Goal: Obtain resource: Download file/media

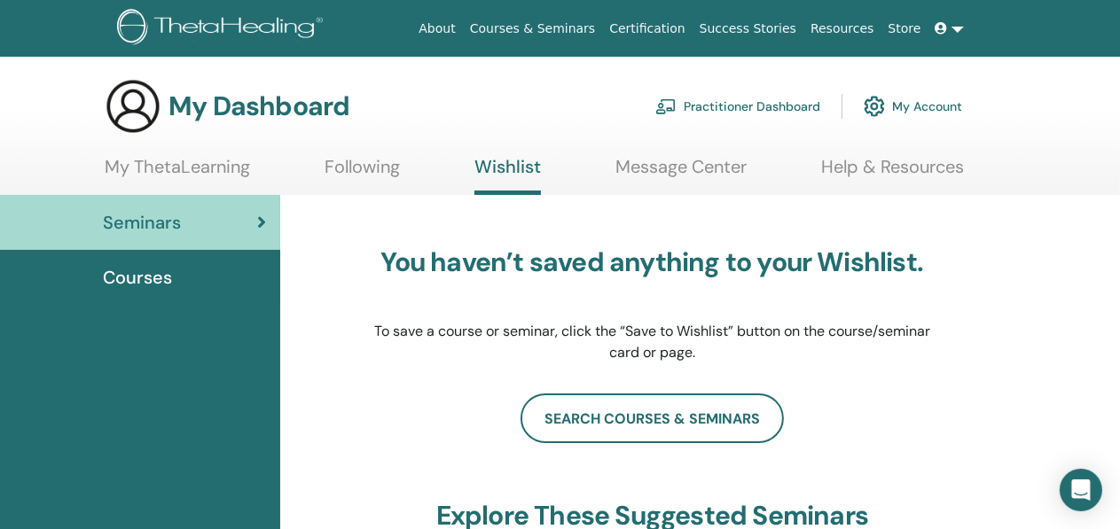
click at [952, 27] on span at bounding box center [944, 28] width 16 height 14
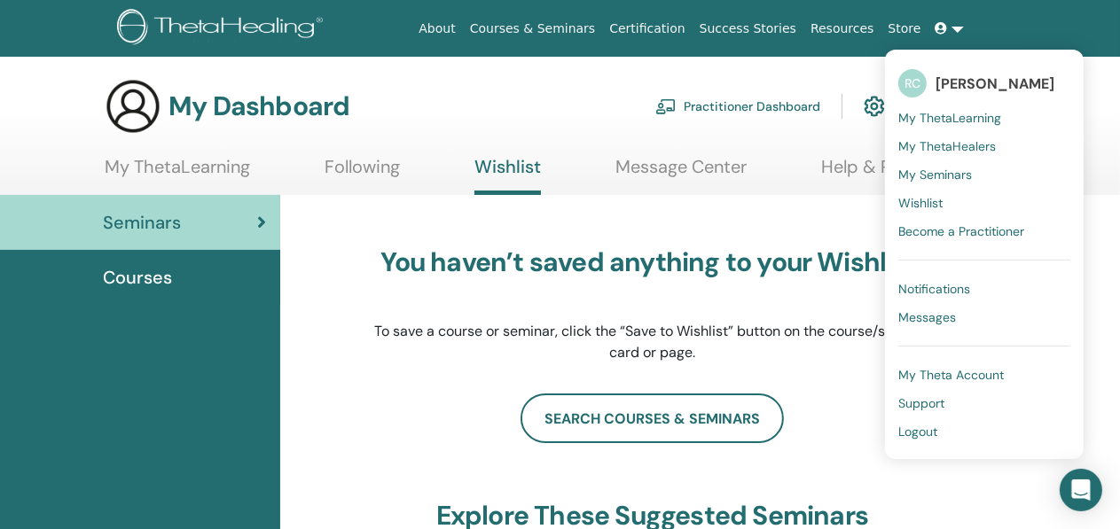
click at [945, 319] on span "Messages" at bounding box center [927, 318] width 58 height 16
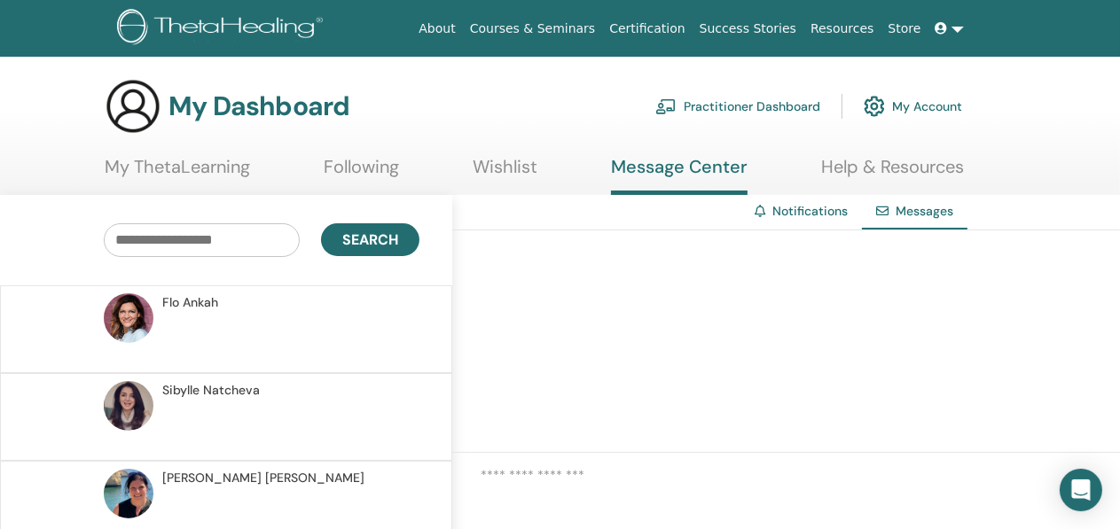
click at [943, 29] on icon at bounding box center [942, 28] width 12 height 12
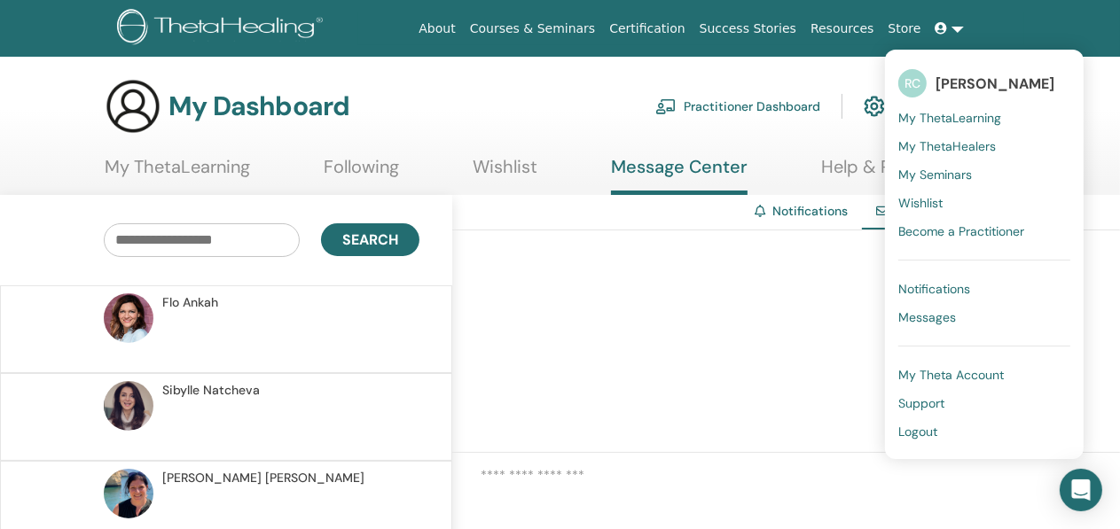
click at [953, 119] on span "My ThetaLearning" at bounding box center [949, 118] width 103 height 16
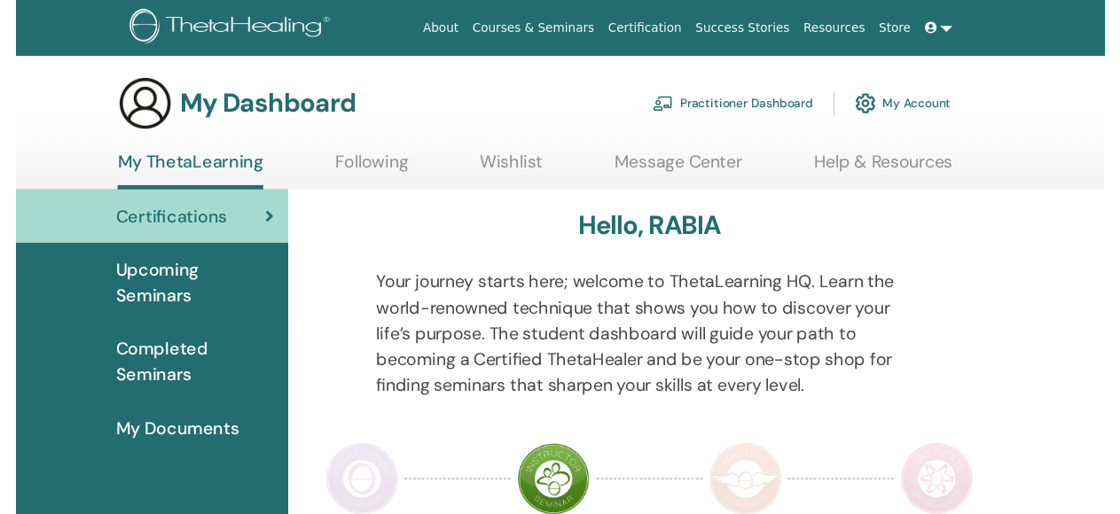
scroll to position [327, 0]
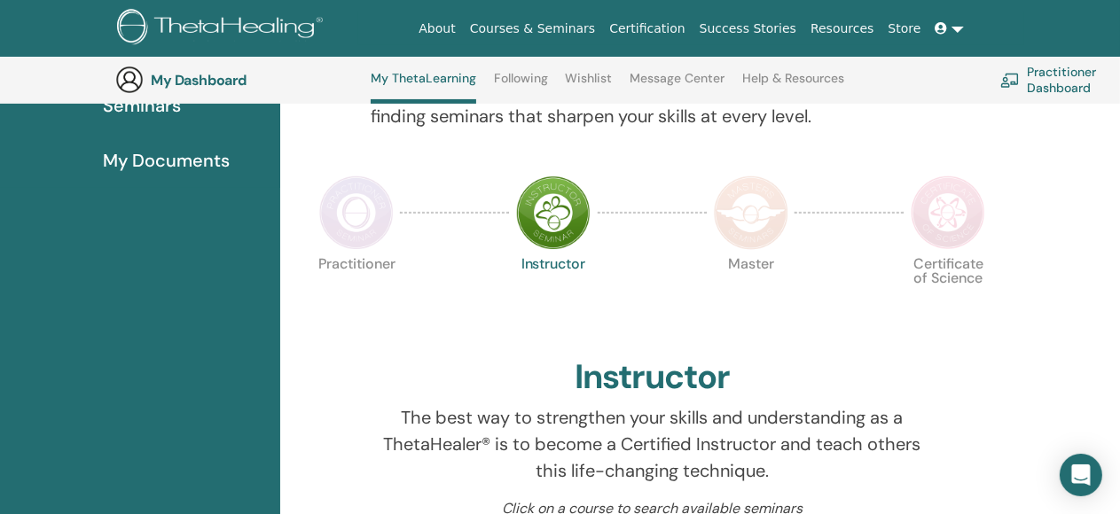
click at [177, 147] on span "My Documents" at bounding box center [166, 160] width 127 height 27
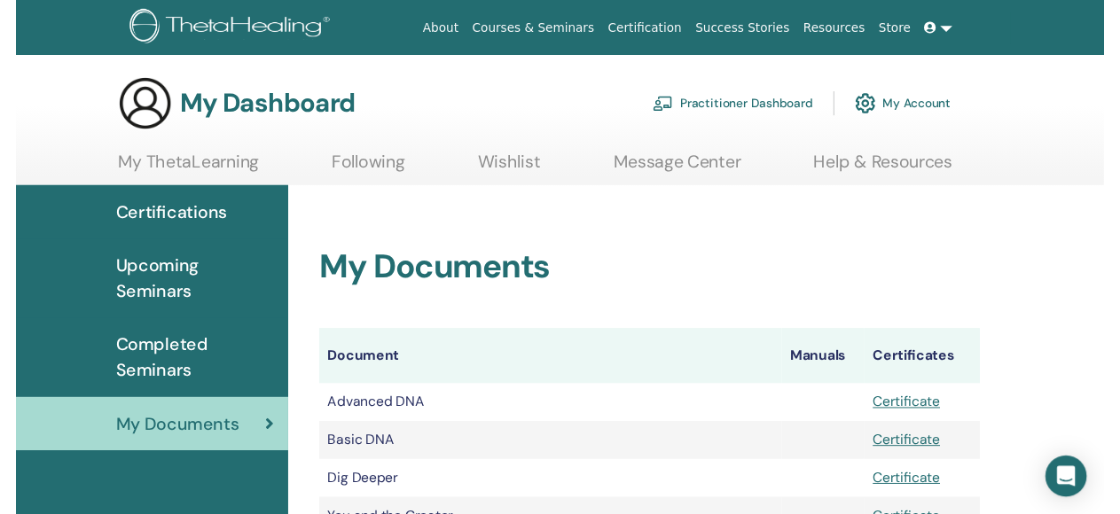
scroll to position [230, 0]
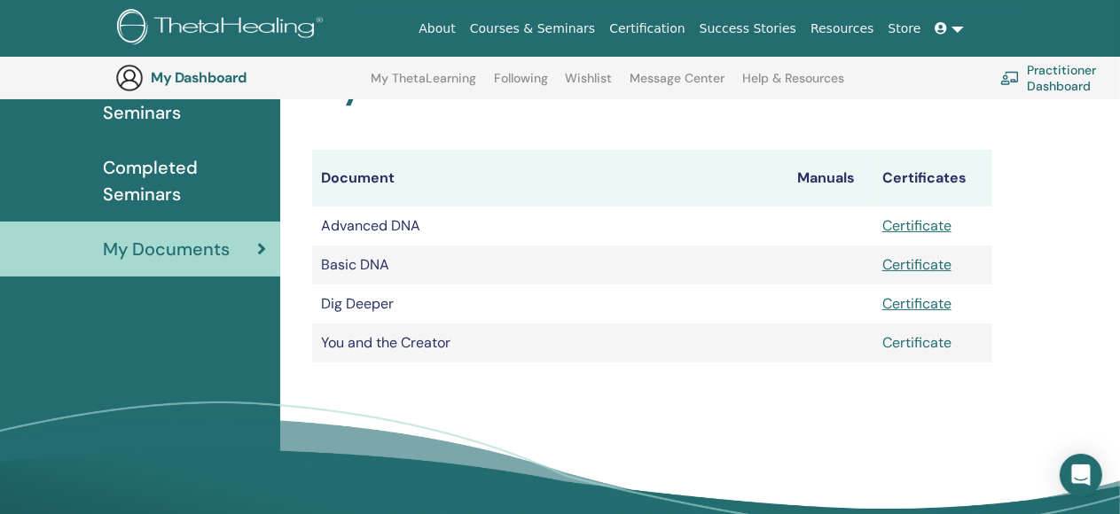
click at [910, 348] on link "Certificate" at bounding box center [916, 342] width 69 height 19
